Goal: Task Accomplishment & Management: Use online tool/utility

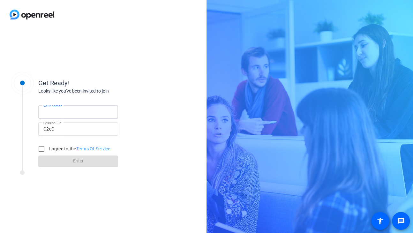
click at [78, 109] on input "Your name" at bounding box center [78, 112] width 70 height 8
click at [61, 112] on input "[PERSON_NAME]" at bounding box center [78, 112] width 70 height 8
type input "[PERSON_NAME]"
click at [47, 150] on input "I agree to the Terms Of Service" at bounding box center [41, 148] width 13 height 13
checkbox input "true"
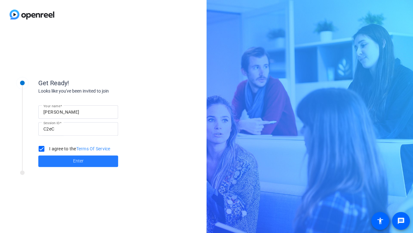
click at [58, 160] on span at bounding box center [78, 161] width 80 height 15
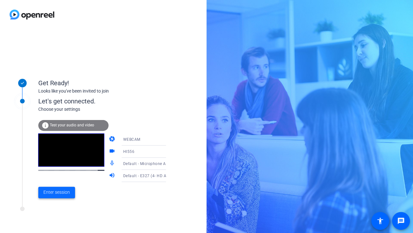
click at [52, 194] on span "Enter session" at bounding box center [56, 192] width 26 height 7
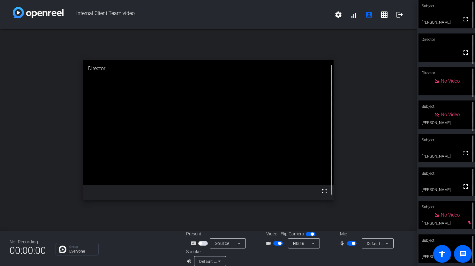
click at [352, 233] on span "button" at bounding box center [353, 243] width 3 height 3
click at [348, 233] on span "button" at bounding box center [352, 243] width 10 height 4
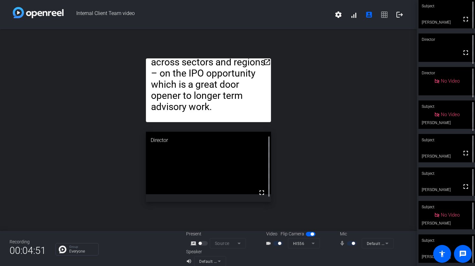
click at [266, 63] on mat-icon "open_in_new" at bounding box center [267, 62] width 8 height 8
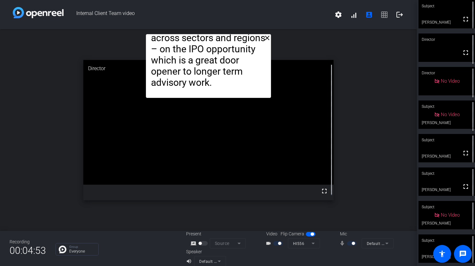
click at [266, 40] on mat-icon "close" at bounding box center [267, 38] width 8 height 8
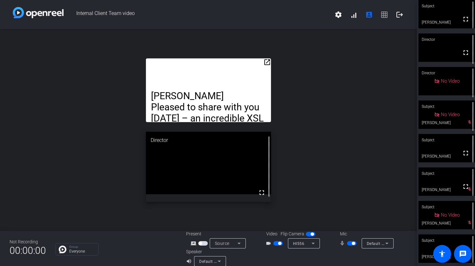
click at [348, 233] on span "button" at bounding box center [352, 243] width 10 height 4
click at [347, 233] on span "button" at bounding box center [348, 243] width 3 height 3
click at [348, 233] on span "button" at bounding box center [352, 243] width 10 height 4
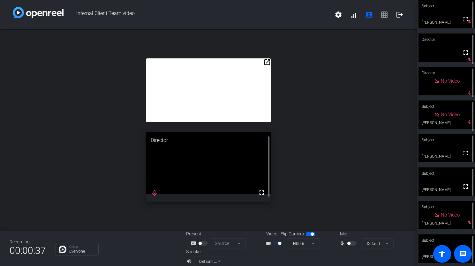
click at [348, 233] on mat-slide-toggle at bounding box center [352, 243] width 11 height 7
click at [347, 233] on mat-slide-toggle at bounding box center [352, 243] width 11 height 7
click at [348, 233] on div at bounding box center [352, 243] width 11 height 4
click at [352, 233] on div at bounding box center [352, 243] width 11 height 4
click at [348, 233] on div at bounding box center [352, 243] width 11 height 4
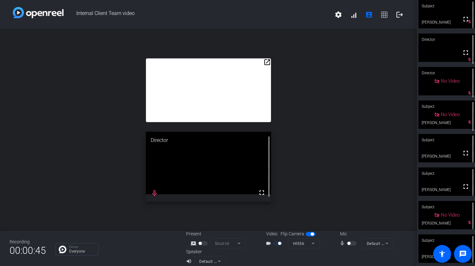
click at [349, 233] on div at bounding box center [352, 243] width 11 height 4
click at [413, 23] on mat-icon "fullscreen" at bounding box center [466, 19] width 8 height 8
click at [349, 233] on div at bounding box center [352, 243] width 11 height 4
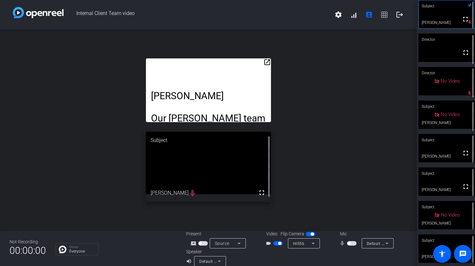
click at [347, 233] on span "button" at bounding box center [348, 243] width 3 height 3
